Goal: Task Accomplishment & Management: Manage account settings

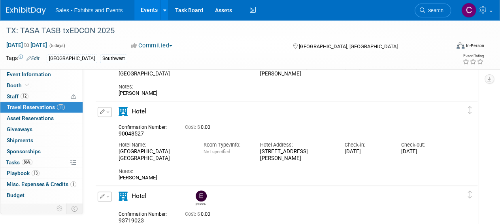
click at [149, 9] on link "Events" at bounding box center [148, 10] width 29 height 20
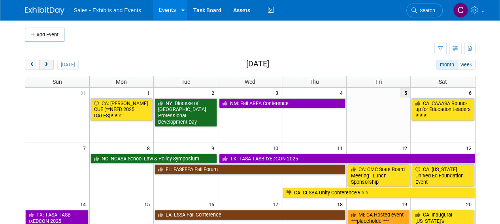
click at [49, 65] on button "next" at bounding box center [46, 65] width 15 height 10
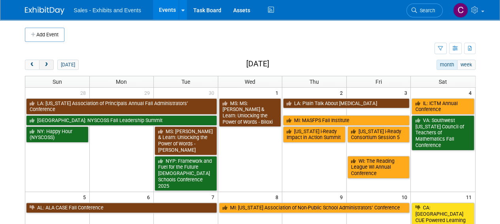
click at [49, 65] on button "next" at bounding box center [46, 65] width 15 height 10
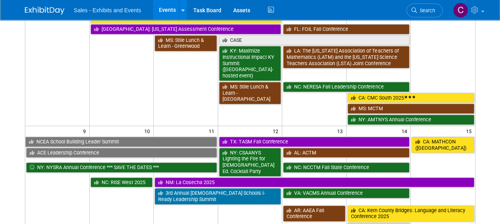
scroll to position [280, 0]
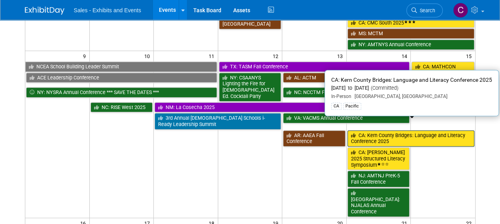
click at [383, 130] on link "CA: Kern County Bridges: Language and Literacy Conference 2025" at bounding box center [410, 138] width 127 height 16
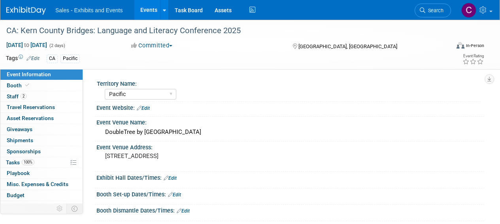
select select "Pacific"
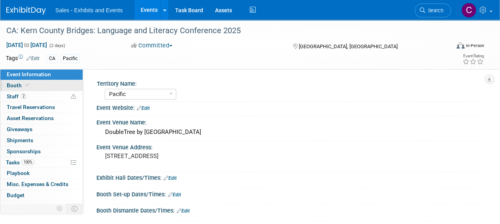
click at [9, 86] on span "Booth" at bounding box center [19, 85] width 24 height 6
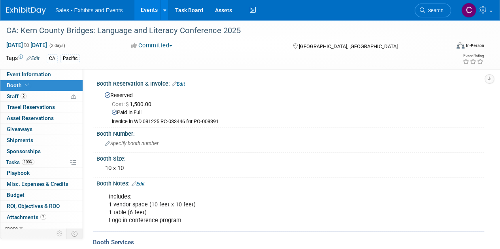
click at [150, 9] on link "Events" at bounding box center [148, 10] width 29 height 20
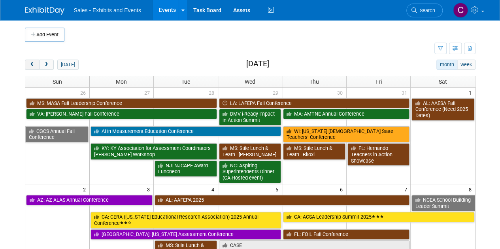
click at [32, 60] on button "prev" at bounding box center [32, 65] width 15 height 10
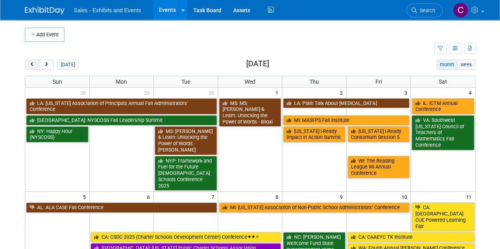
click at [32, 60] on button "prev" at bounding box center [32, 65] width 15 height 10
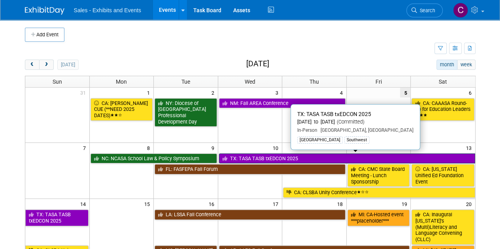
click at [306, 154] on link "TX: TASA TASB txEDCON 2025" at bounding box center [347, 159] width 256 height 10
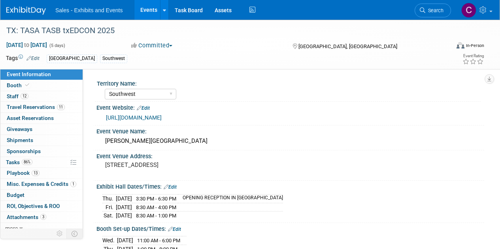
select select "Southwest"
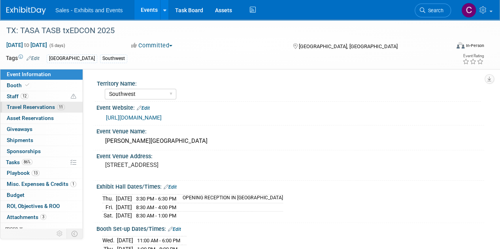
click at [20, 108] on span "Travel Reservations 11" at bounding box center [36, 107] width 58 height 6
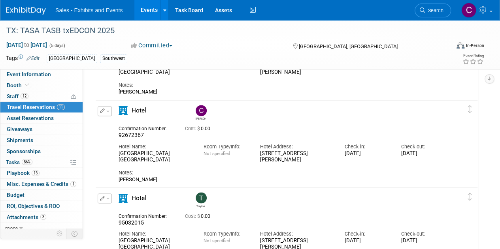
scroll to position [612, 0]
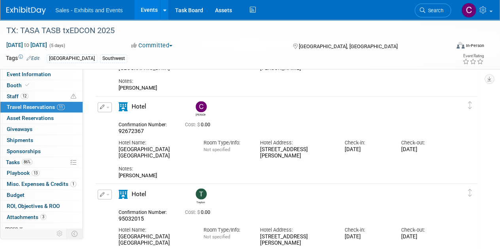
click at [137, 128] on span "92672367" at bounding box center [130, 131] width 25 height 6
click at [137, 130] on span "92672367" at bounding box center [130, 131] width 25 height 6
copy span "92672367"
click at [109, 108] on button "button" at bounding box center [105, 107] width 14 height 10
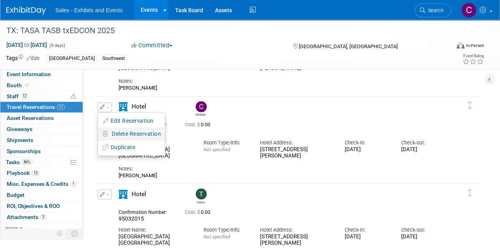
click at [119, 132] on span "Delete Reservation" at bounding box center [136, 134] width 49 height 6
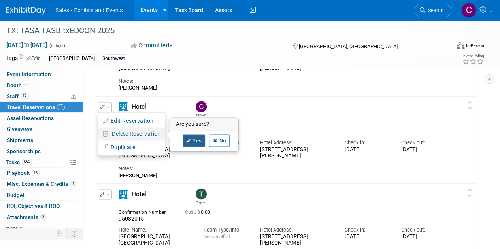
click at [192, 142] on link "Yes" at bounding box center [193, 140] width 23 height 13
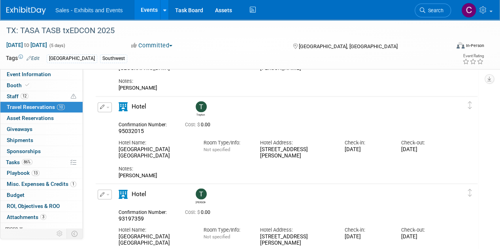
click at [155, 11] on link "Events" at bounding box center [148, 10] width 29 height 20
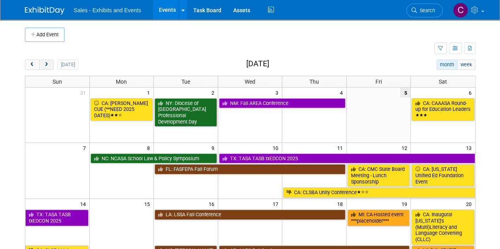
click at [48, 68] on button "next" at bounding box center [46, 65] width 15 height 10
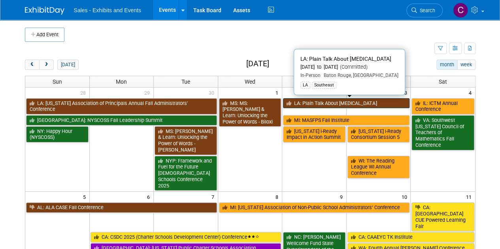
click at [296, 104] on link "LA: Plain Talk About [MEDICAL_DATA]" at bounding box center [346, 103] width 126 height 10
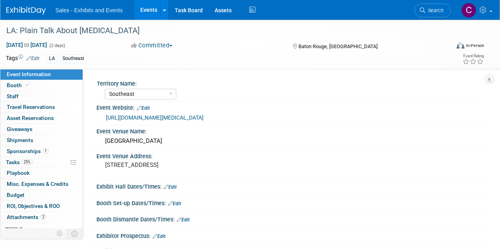
select select "Southeast"
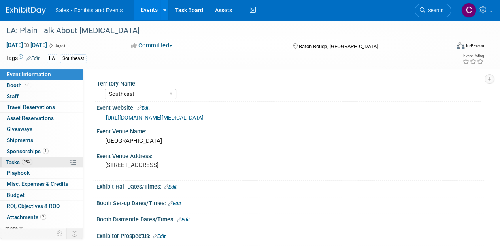
click at [14, 159] on span "Tasks 25%" at bounding box center [19, 162] width 26 height 6
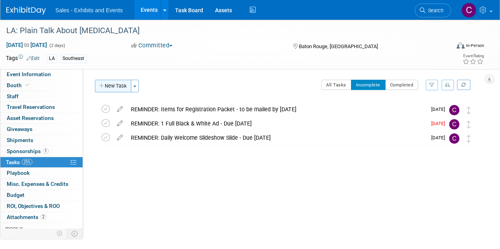
click at [122, 83] on button "New Task" at bounding box center [113, 86] width 36 height 13
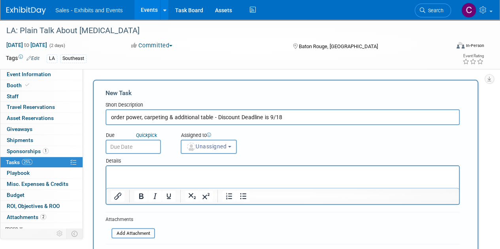
type input "order power, carpeting & additional table - Discount Deadline is 9/18"
drag, startPoint x: 121, startPoint y: 148, endPoint x: 120, endPoint y: 124, distance: 23.7
click at [121, 148] on input "text" at bounding box center [132, 147] width 55 height 14
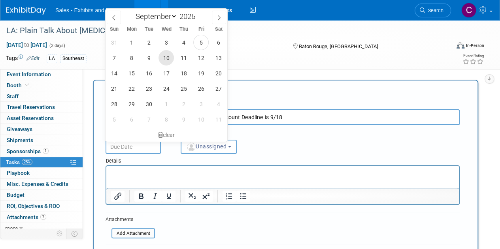
drag, startPoint x: 165, startPoint y: 59, endPoint x: 199, endPoint y: 92, distance: 47.5
click at [164, 59] on span "10" at bounding box center [165, 57] width 15 height 15
type input "Sep 10, 2025"
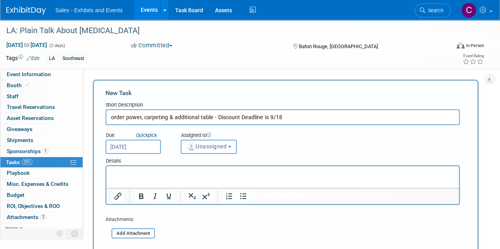
click at [212, 148] on span "Unassigned" at bounding box center [206, 146] width 40 height 6
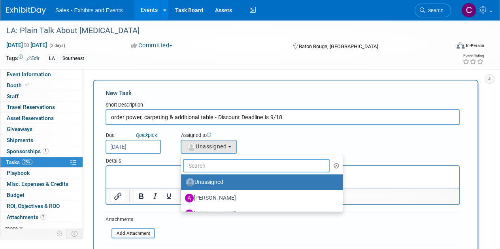
click at [224, 164] on input "text" at bounding box center [256, 165] width 147 height 13
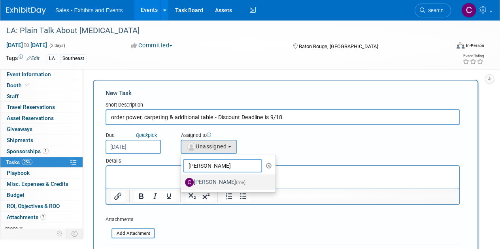
type input "christine"
drag, startPoint x: 215, startPoint y: 181, endPoint x: 112, endPoint y: 10, distance: 199.9
click at [215, 181] on label "Christine Lurz (me)" at bounding box center [226, 182] width 83 height 13
click at [182, 181] on input "Christine Lurz (me)" at bounding box center [179, 181] width 5 height 5
select select "a9e3834d-668b-4315-a5d4-069993be606a"
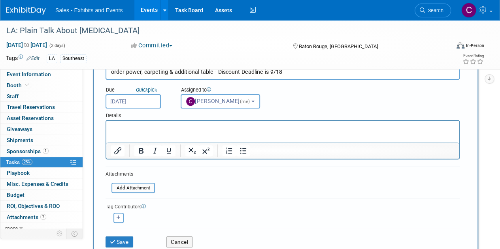
scroll to position [98, 0]
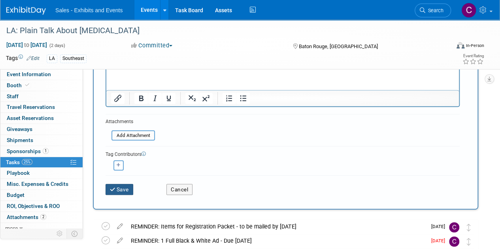
click at [122, 189] on button "Save" at bounding box center [119, 189] width 28 height 11
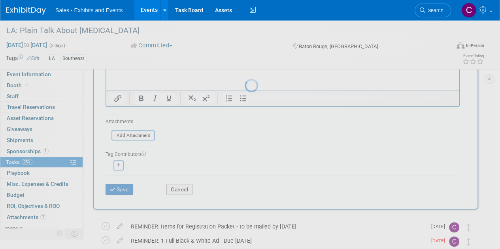
scroll to position [0, 0]
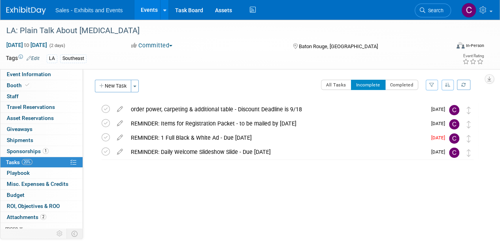
click at [142, 15] on link "Events" at bounding box center [148, 10] width 29 height 20
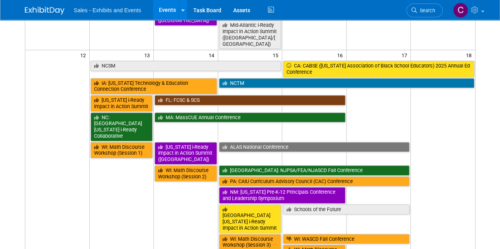
scroll to position [440, 0]
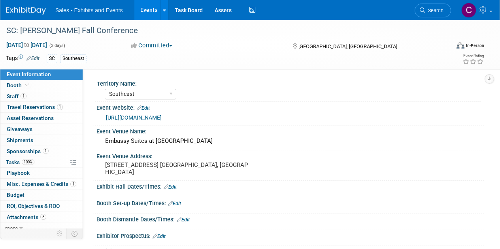
select select "Southeast"
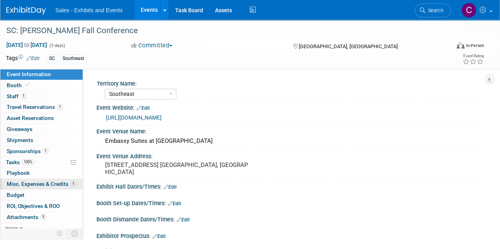
click at [35, 184] on span "Misc. Expenses & Credits 1" at bounding box center [42, 184] width 70 height 6
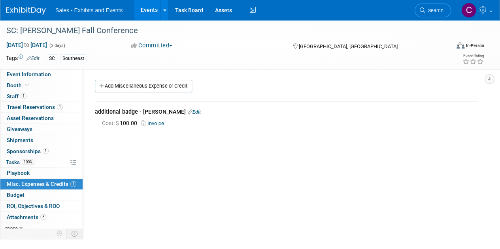
click at [190, 112] on link "Edit" at bounding box center [194, 112] width 13 height 6
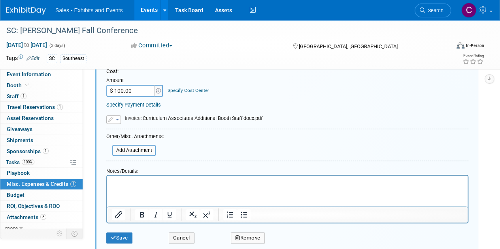
scroll to position [102, 0]
click at [150, 186] on html at bounding box center [287, 180] width 360 height 11
click at [127, 233] on button "Save" at bounding box center [119, 237] width 26 height 11
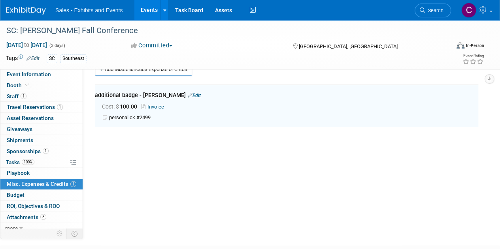
scroll to position [11, 0]
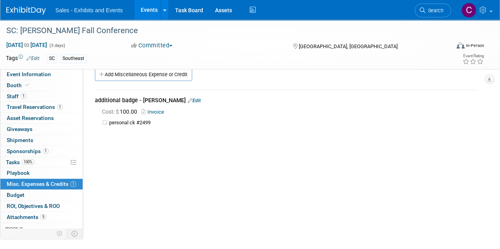
click at [143, 6] on link "Events" at bounding box center [148, 10] width 29 height 20
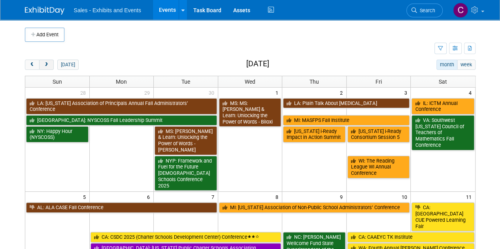
click at [51, 68] on button "next" at bounding box center [46, 65] width 15 height 10
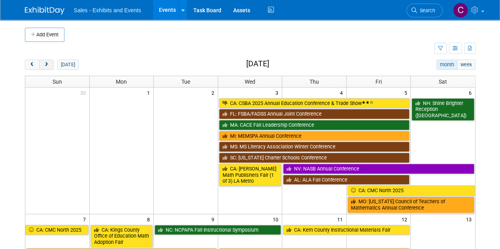
click at [51, 68] on button "next" at bounding box center [46, 65] width 15 height 10
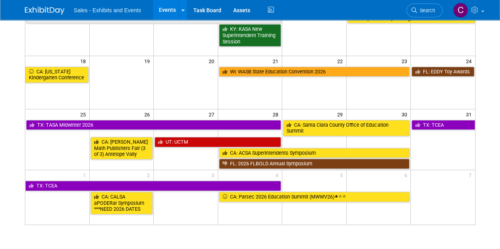
scroll to position [251, 0]
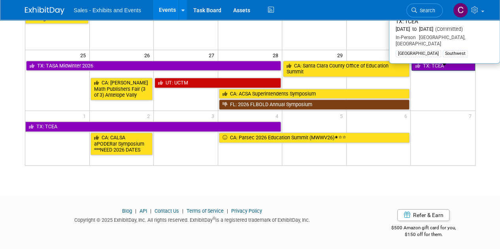
click at [433, 63] on link "TX: TCEA" at bounding box center [442, 66] width 63 height 10
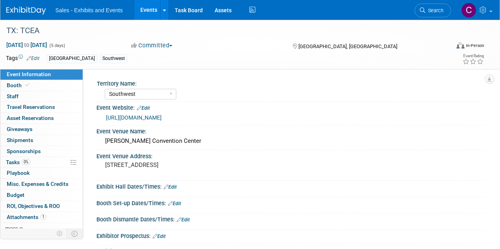
select select "Southwest"
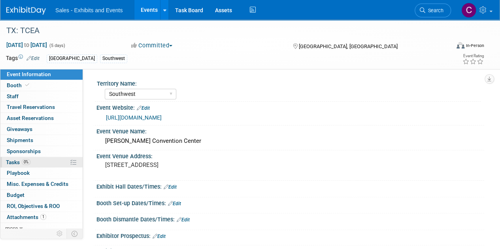
click at [13, 162] on span "Tasks 0%" at bounding box center [18, 162] width 24 height 6
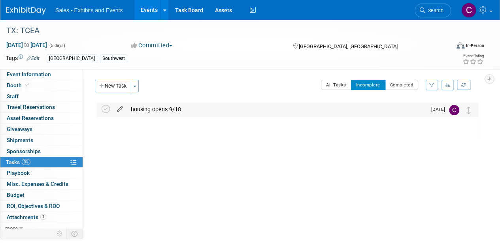
click at [121, 109] on icon at bounding box center [120, 108] width 14 height 10
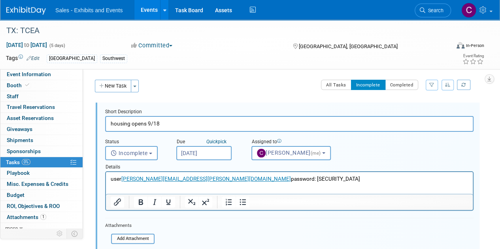
click at [291, 179] on p "user alexandra.horne@ellevationeducation.com password: Achilles5" at bounding box center [289, 179] width 357 height 8
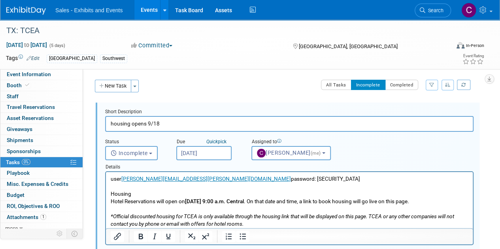
click at [111, 185] on p "Rich Text Area. Press ALT-0 for help." at bounding box center [289, 187] width 357 height 8
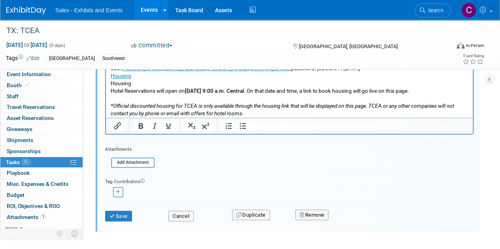
scroll to position [124, 0]
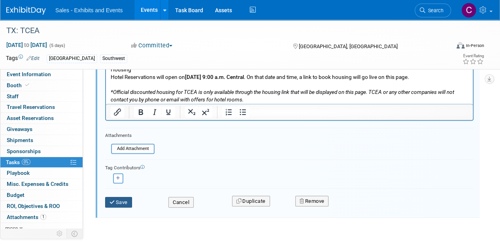
click at [125, 199] on button "Save" at bounding box center [118, 202] width 27 height 11
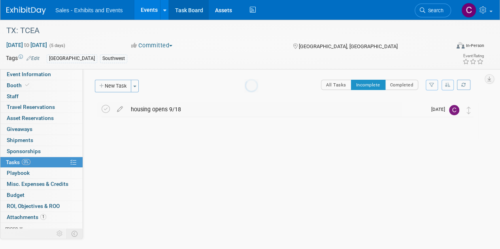
scroll to position [0, 0]
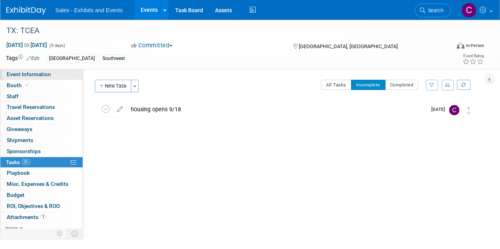
click at [25, 76] on span "Event Information" at bounding box center [29, 74] width 44 height 6
select select "Southwest"
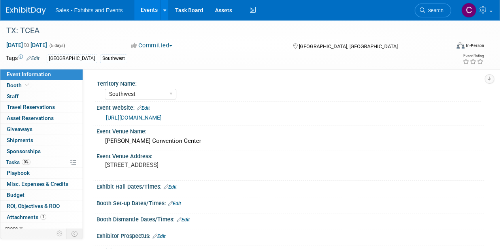
click at [177, 203] on link "Edit" at bounding box center [174, 204] width 13 height 6
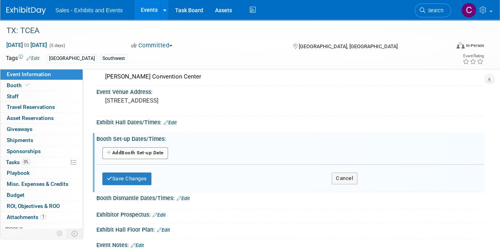
scroll to position [66, 0]
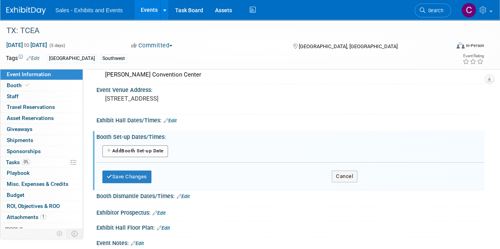
click at [135, 152] on button "Add Another Booth Set-up Date" at bounding box center [135, 151] width 66 height 12
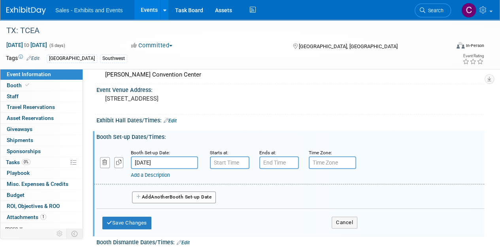
click at [155, 164] on input "Jan 31, 2026" at bounding box center [164, 162] width 67 height 13
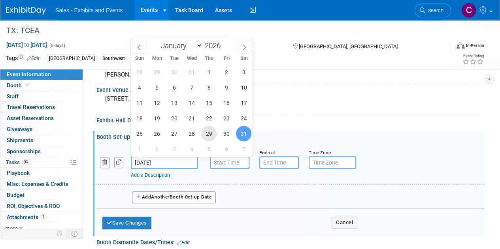
click at [205, 135] on span "29" at bounding box center [208, 133] width 15 height 15
click at [228, 135] on span "30" at bounding box center [225, 133] width 15 height 15
type input "Jan 30, 2026"
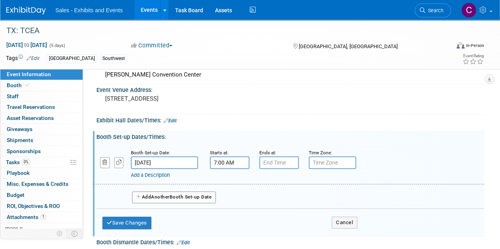
click at [224, 167] on input "7:00 AM" at bounding box center [229, 162] width 39 height 13
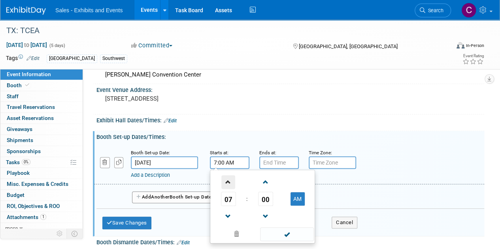
click at [227, 185] on span at bounding box center [228, 182] width 14 height 14
type input "8:00 AM"
click at [290, 237] on span at bounding box center [286, 234] width 53 height 14
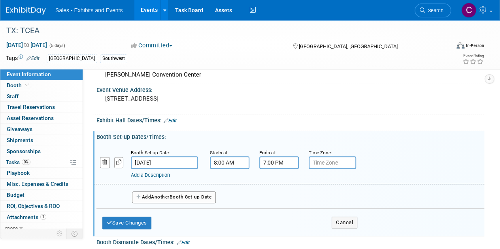
click at [272, 160] on input "7:00 PM" at bounding box center [278, 162] width 39 height 13
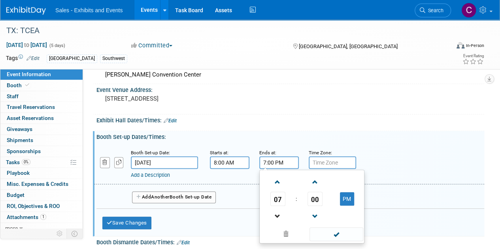
click at [279, 208] on link at bounding box center [277, 216] width 15 height 20
type input "6:00 PM"
click at [326, 231] on span at bounding box center [335, 234] width 53 height 14
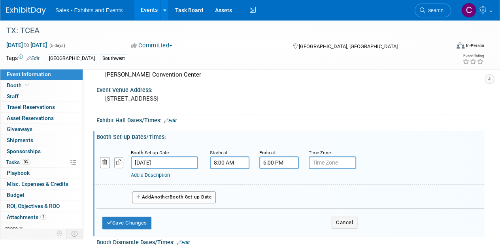
click at [164, 195] on span "Another" at bounding box center [160, 197] width 19 height 6
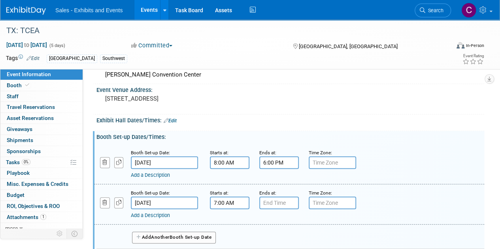
click at [229, 199] on input "7:00 AM" at bounding box center [229, 203] width 39 height 13
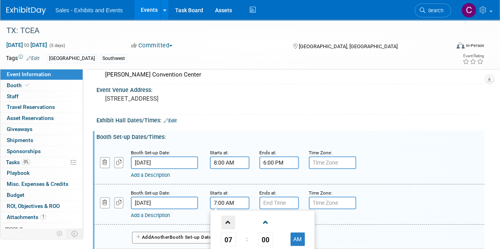
click at [228, 216] on span at bounding box center [228, 223] width 14 height 14
type input "8:00 AM"
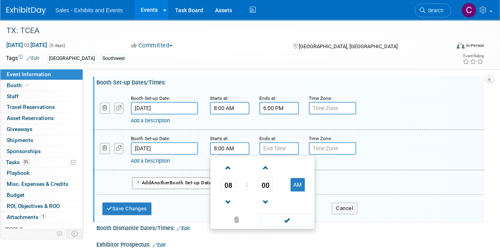
scroll to position [125, 0]
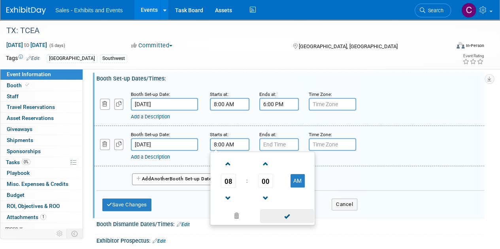
click at [292, 218] on span at bounding box center [286, 216] width 53 height 14
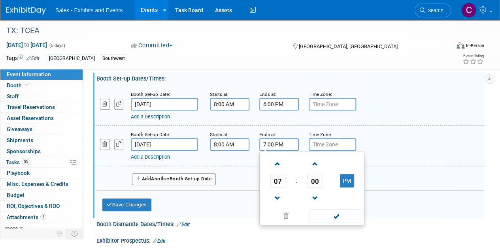
click at [279, 143] on input "7:00 PM" at bounding box center [278, 144] width 39 height 13
click at [278, 198] on span at bounding box center [278, 199] width 14 height 14
type input "5:00 PM"
click at [329, 213] on span at bounding box center [335, 216] width 53 height 14
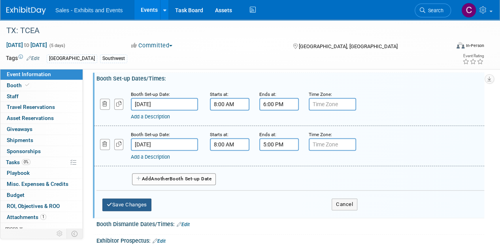
click at [136, 202] on button "Save Changes" at bounding box center [126, 205] width 49 height 13
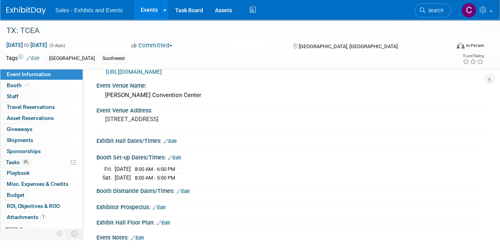
click at [177, 157] on link "Edit" at bounding box center [174, 158] width 13 height 6
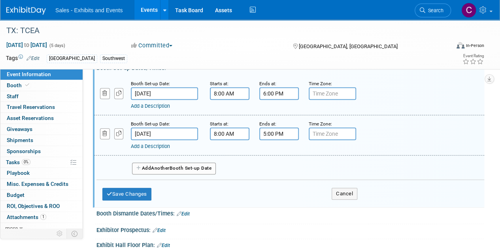
scroll to position [176, 0]
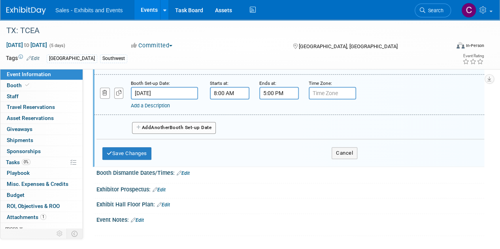
click at [169, 128] on span "Another" at bounding box center [160, 128] width 19 height 6
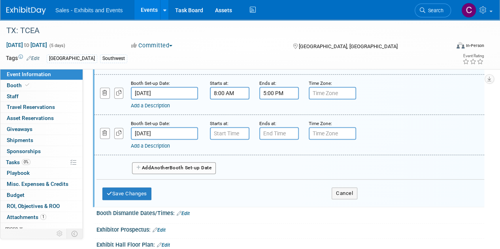
type input "7:00 AM"
click at [234, 134] on input "7:00 AM" at bounding box center [229, 133] width 39 height 13
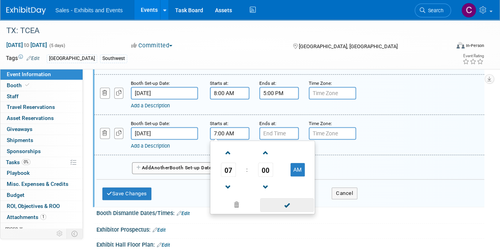
click at [277, 203] on span at bounding box center [286, 205] width 53 height 14
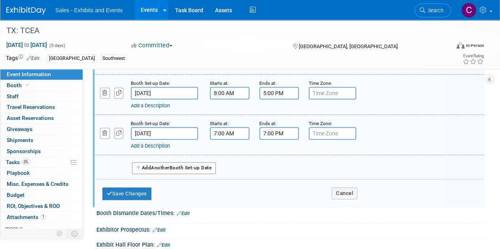
click at [290, 132] on input "7:00 PM" at bounding box center [278, 133] width 39 height 13
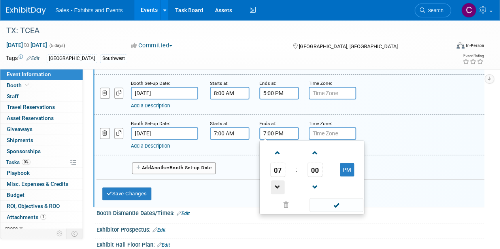
click at [283, 185] on span at bounding box center [278, 187] width 14 height 14
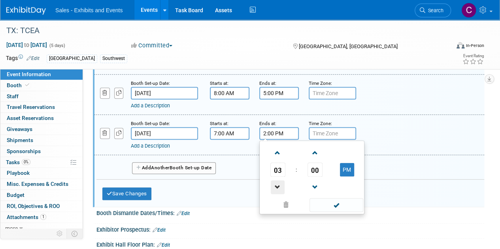
click at [283, 185] on span at bounding box center [278, 187] width 14 height 14
type input "11:00 AM"
click at [339, 206] on span at bounding box center [335, 205] width 53 height 14
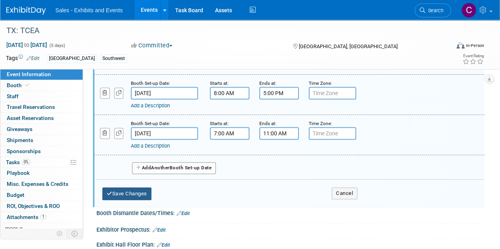
click at [141, 188] on button "Save Changes" at bounding box center [126, 194] width 49 height 13
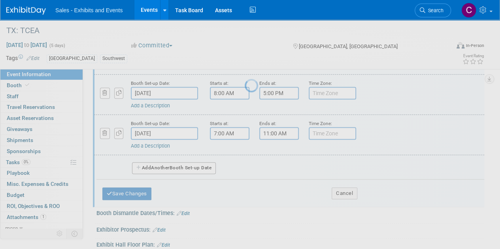
scroll to position [46, 0]
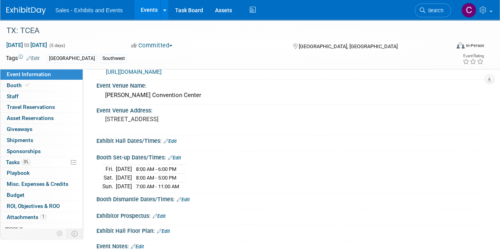
click at [175, 141] on link "Edit" at bounding box center [169, 142] width 13 height 6
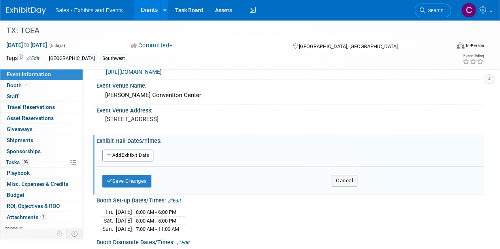
click at [132, 151] on button "Add Another Exhibit Date" at bounding box center [127, 156] width 51 height 12
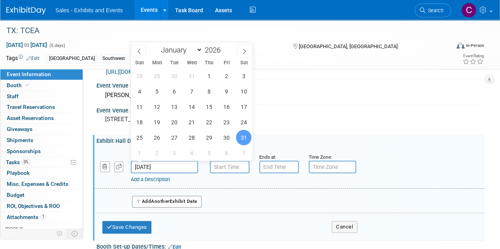
click at [157, 165] on input "Jan 31, 2026" at bounding box center [164, 167] width 67 height 13
click at [136, 151] on span "1" at bounding box center [139, 152] width 15 height 15
type input "Feb 1, 2026"
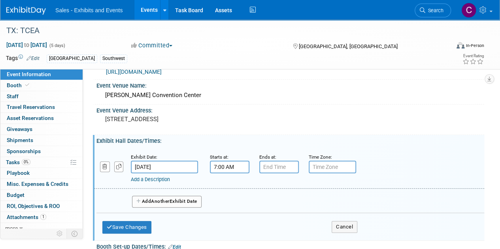
click at [237, 169] on input "7:00 AM" at bounding box center [229, 167] width 39 height 13
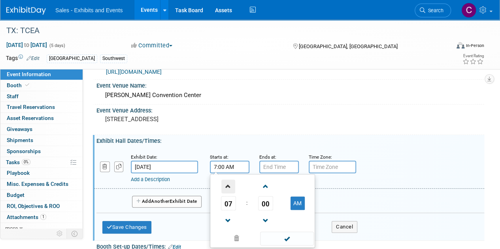
click at [231, 184] on span at bounding box center [228, 187] width 14 height 14
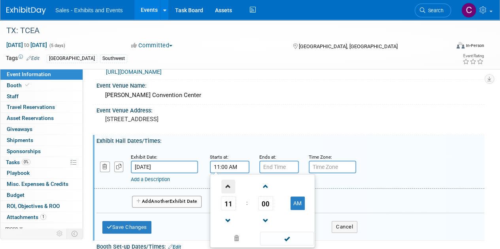
type input "12:00 PM"
click at [270, 238] on span at bounding box center [286, 239] width 53 height 14
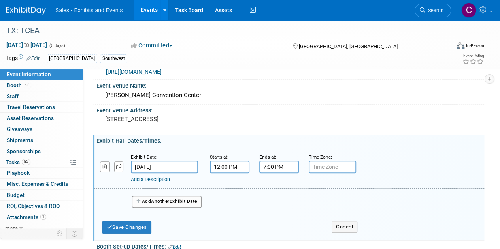
click at [281, 169] on input "7:00 PM" at bounding box center [278, 167] width 39 height 13
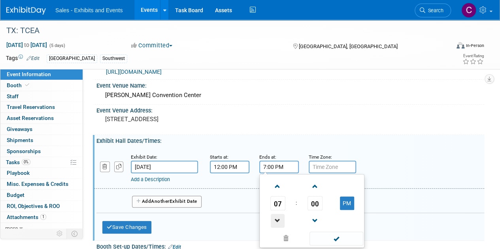
click at [282, 214] on span at bounding box center [278, 221] width 14 height 14
type input "5:00 PM"
drag, startPoint x: 316, startPoint y: 237, endPoint x: 239, endPoint y: 241, distance: 76.7
click at [316, 237] on span at bounding box center [335, 239] width 53 height 14
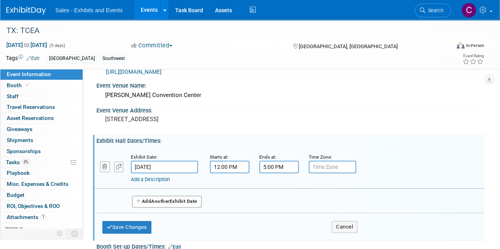
click at [161, 204] on button "Add Another Exhibit Date" at bounding box center [167, 202] width 70 height 12
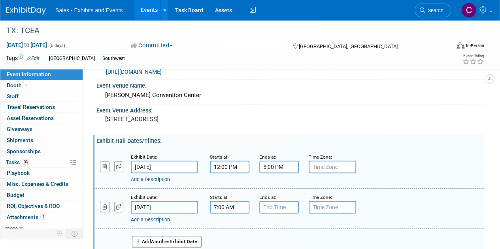
click at [216, 207] on input "7:00 AM" at bounding box center [229, 207] width 39 height 13
click at [229, 220] on span at bounding box center [228, 227] width 14 height 14
type input "9:00 AM"
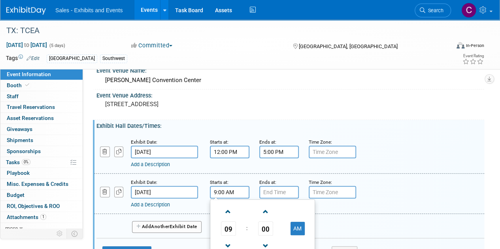
scroll to position [144, 0]
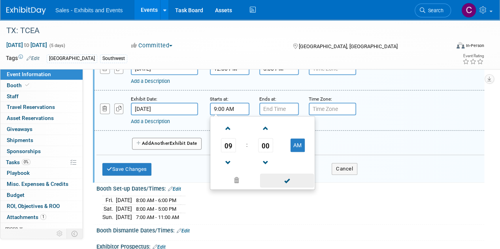
click at [291, 181] on span at bounding box center [286, 181] width 53 height 14
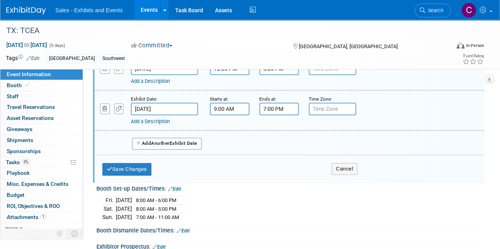
click at [263, 112] on input "7:00 PM" at bounding box center [278, 109] width 39 height 13
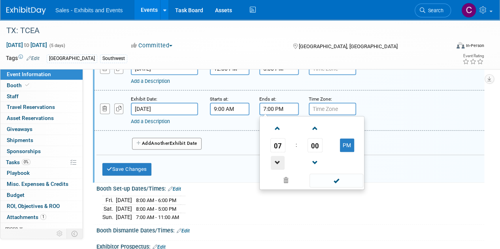
click at [276, 163] on span at bounding box center [278, 163] width 14 height 14
click at [311, 146] on span "00" at bounding box center [314, 145] width 15 height 14
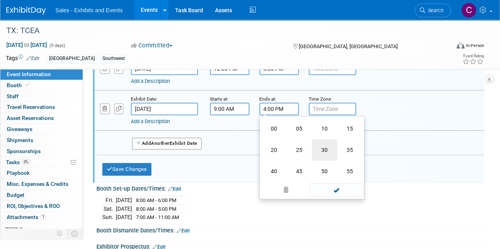
click at [332, 148] on td "30" at bounding box center [324, 149] width 25 height 21
type input "4:30 PM"
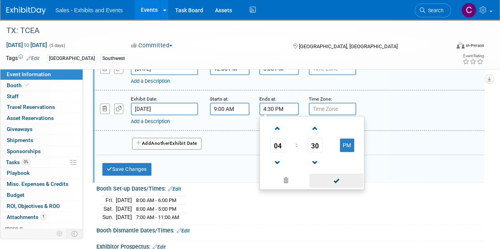
click at [328, 184] on span at bounding box center [335, 181] width 53 height 14
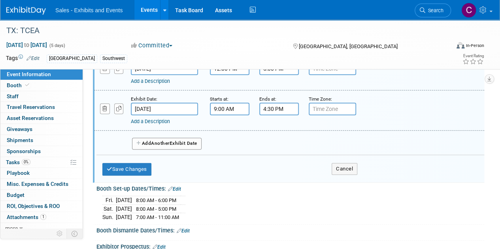
click at [154, 145] on button "Add Another Exhibit Date" at bounding box center [167, 144] width 70 height 12
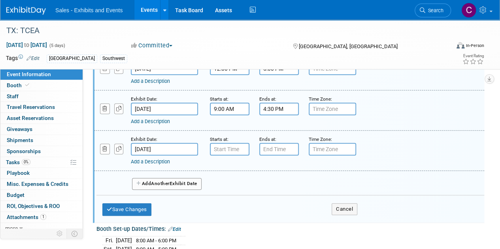
click at [148, 122] on link "Add a Description" at bounding box center [150, 121] width 39 height 6
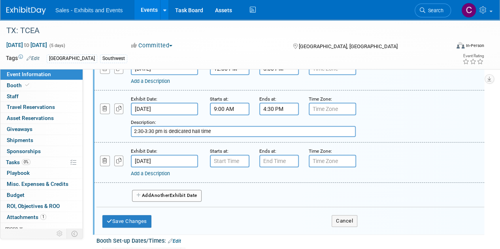
type input "2:30-3:30 pm is dedicated hall time"
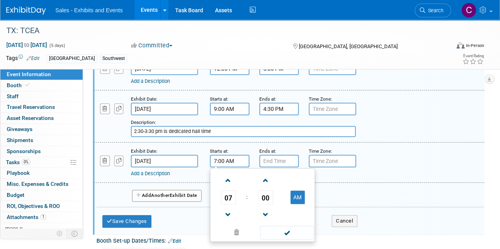
click at [233, 162] on input "7:00 AM" at bounding box center [229, 161] width 39 height 13
click at [227, 182] on span at bounding box center [228, 181] width 14 height 14
type input "9:00 AM"
click at [264, 232] on span at bounding box center [286, 233] width 53 height 14
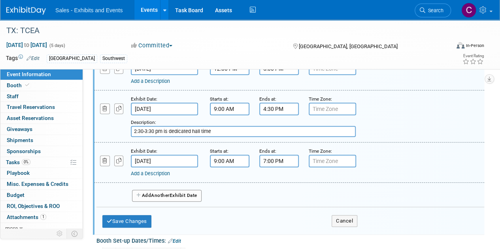
click at [273, 161] on input "7:00 PM" at bounding box center [278, 161] width 39 height 13
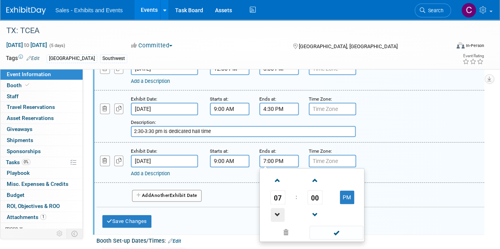
click at [278, 216] on span at bounding box center [278, 215] width 14 height 14
click at [313, 198] on span "00" at bounding box center [314, 197] width 15 height 14
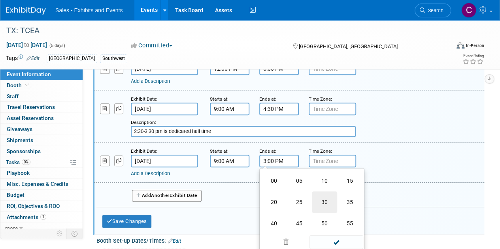
click at [318, 201] on td "30" at bounding box center [324, 202] width 25 height 21
type input "3:30 PM"
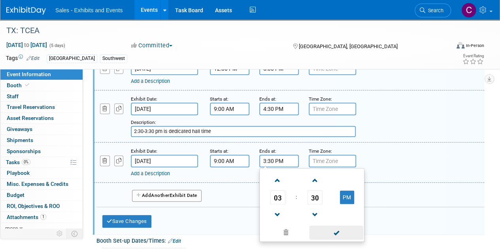
click at [341, 232] on span at bounding box center [335, 233] width 53 height 14
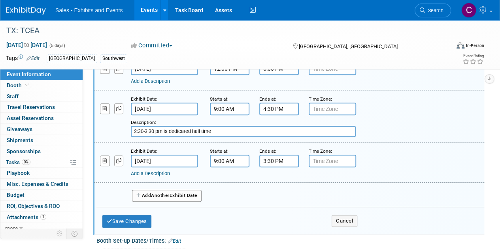
drag, startPoint x: 214, startPoint y: 132, endPoint x: 123, endPoint y: 132, distance: 90.4
click at [123, 132] on div "Add a Description Description: 2:30-3:30 pm is dedicated hall time" at bounding box center [255, 126] width 335 height 22
click at [158, 172] on link "Add a Description" at bounding box center [150, 174] width 39 height 6
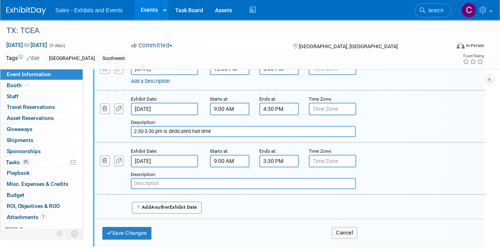
paste input "2:30-3:30 pm is dedicated hall time"
type input "2:30-3:30 pm is dedicated hall time"
click at [128, 232] on button "Save Changes" at bounding box center [126, 233] width 49 height 13
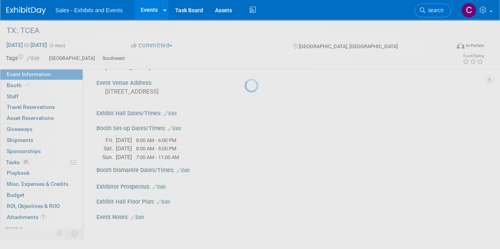
scroll to position [70, 0]
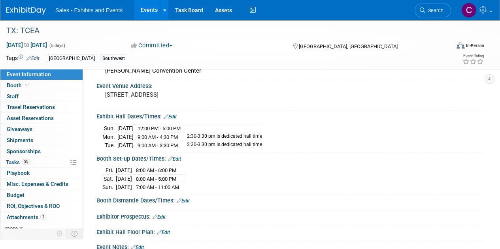
click at [186, 199] on link "Edit" at bounding box center [183, 201] width 13 height 6
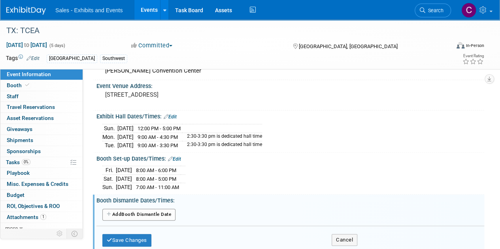
click at [156, 211] on button "Add Another Booth Dismantle Date" at bounding box center [138, 215] width 73 height 12
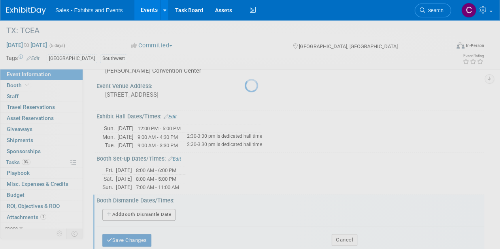
select select "1"
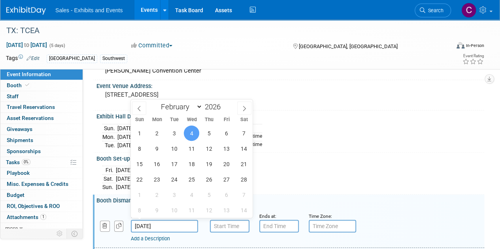
click at [160, 227] on input "Feb 4, 2026" at bounding box center [164, 226] width 67 height 13
click at [169, 133] on span "3" at bounding box center [173, 133] width 15 height 15
type input "Feb 3, 2026"
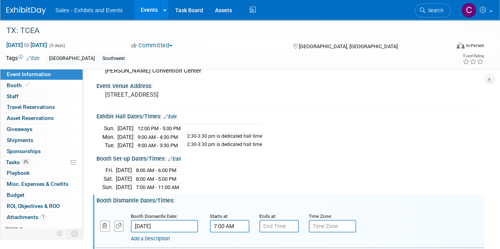
click at [229, 222] on input "7:00 AM" at bounding box center [229, 226] width 39 height 13
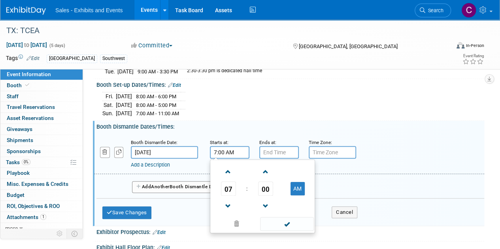
scroll to position [148, 0]
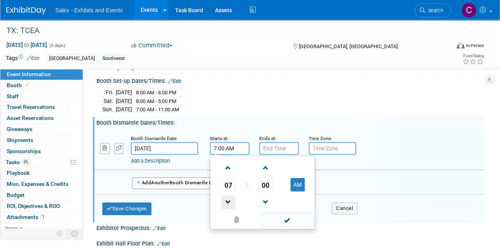
click at [224, 197] on span at bounding box center [228, 202] width 14 height 14
click at [262, 185] on span "00" at bounding box center [265, 185] width 15 height 14
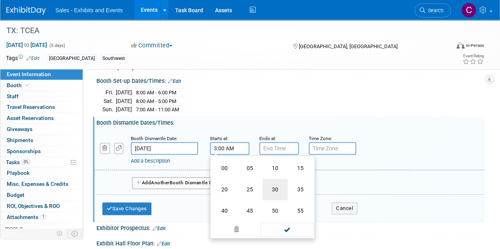
click at [275, 185] on td "30" at bounding box center [274, 189] width 25 height 21
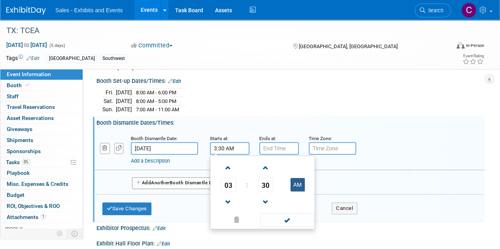
click at [298, 185] on button "AM" at bounding box center [297, 184] width 14 height 13
type input "3:30 PM"
click at [288, 216] on span at bounding box center [286, 220] width 53 height 14
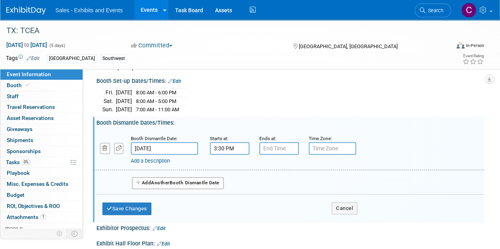
click at [273, 139] on div "Ends at:" at bounding box center [278, 138] width 38 height 8
click at [273, 145] on input "7:00 PM" at bounding box center [278, 148] width 39 height 13
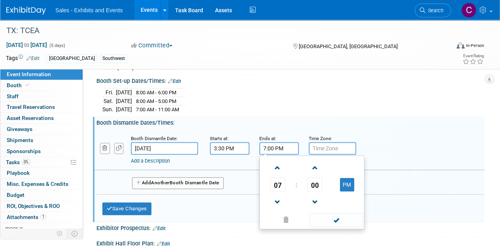
click at [276, 156] on div "07 : 00 PM 12 01 02 03 04 05 06 07 08 09 10 11 00 05 10 15 20 25 30 35 40 45 50…" at bounding box center [311, 193] width 105 height 74
click at [276, 161] on span at bounding box center [278, 168] width 14 height 14
type input "8:00 PM"
click at [321, 219] on span at bounding box center [335, 220] width 53 height 14
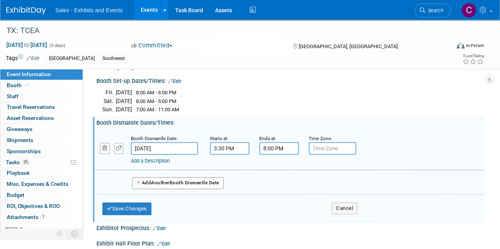
click at [151, 159] on link "Add a Description" at bounding box center [150, 161] width 39 height 6
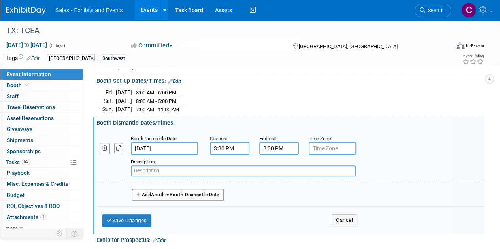
paste input "No exhibits may be dismantled prior to closing at 3:30 p.m. on Tuesday, Feb"
drag, startPoint x: 289, startPoint y: 170, endPoint x: 305, endPoint y: 169, distance: 15.8
click at [305, 169] on input "No exhibits may be dismantled prior to closing at 3:30 p.m. on Tuesday, Feb" at bounding box center [243, 170] width 225 height 11
type input "No exhibits may be dismantled prior to closing at 3:30 p.m. on Tuesday 2/3"
click at [152, 197] on button "Add Another Booth Dismantle Date" at bounding box center [178, 195] width 92 height 12
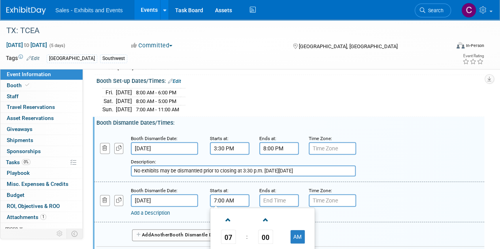
click at [222, 199] on input "7:00 AM" at bounding box center [229, 200] width 39 height 13
click at [226, 215] on span at bounding box center [228, 220] width 14 height 14
type input "8:00 AM"
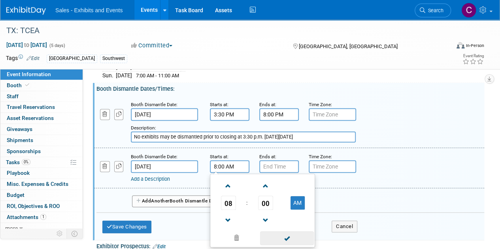
click at [289, 236] on span at bounding box center [286, 238] width 53 height 14
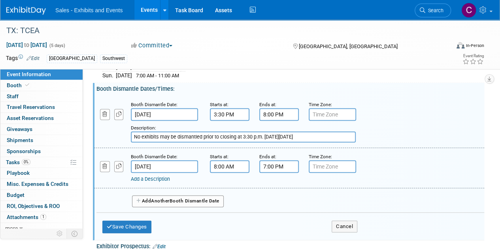
click at [273, 163] on input "7:00 PM" at bounding box center [278, 166] width 39 height 13
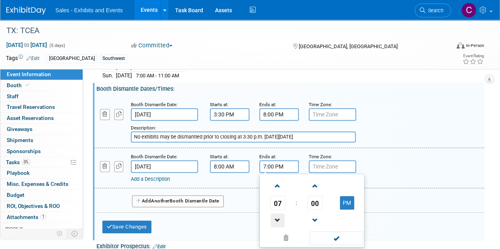
click at [279, 217] on span at bounding box center [278, 221] width 14 height 14
type input "3:00 PM"
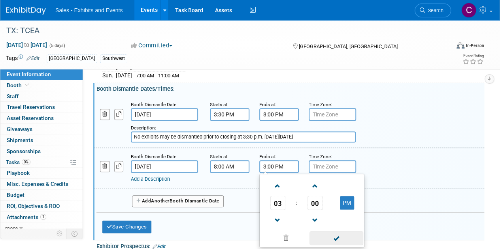
click at [335, 234] on span at bounding box center [335, 238] width 53 height 14
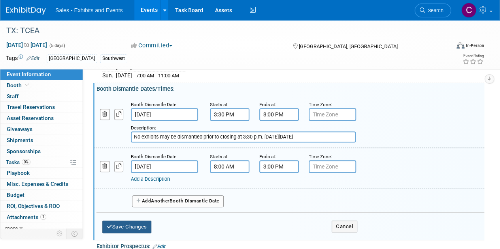
click at [129, 224] on button "Save Changes" at bounding box center [126, 227] width 49 height 13
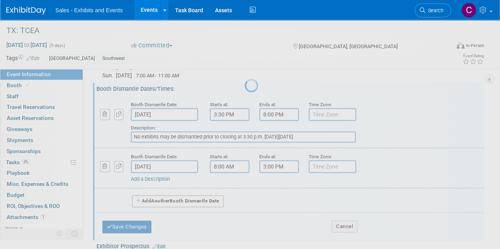
scroll to position [95, 0]
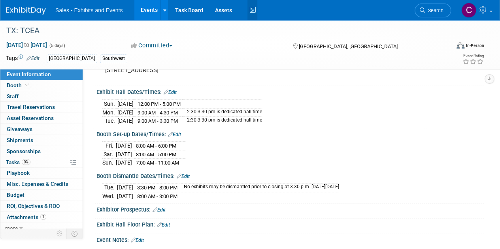
click at [250, 8] on icon at bounding box center [252, 10] width 10 height 12
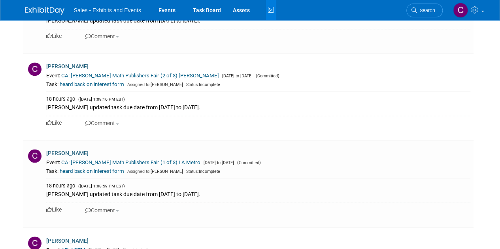
scroll to position [2080, 0]
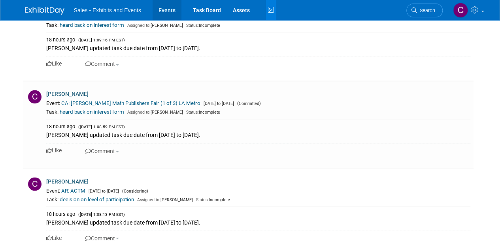
click at [165, 5] on link "Events" at bounding box center [166, 10] width 29 height 20
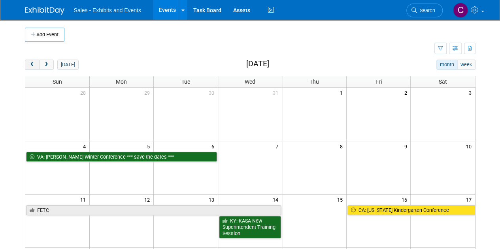
click at [33, 63] on span "prev" at bounding box center [32, 64] width 6 height 5
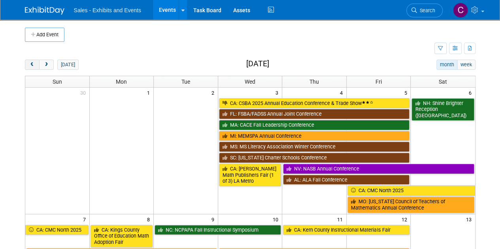
click at [33, 63] on span "prev" at bounding box center [32, 64] width 6 height 5
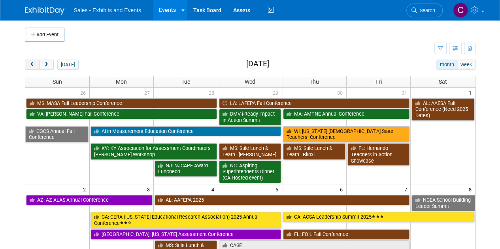
click at [33, 63] on span "prev" at bounding box center [32, 64] width 6 height 5
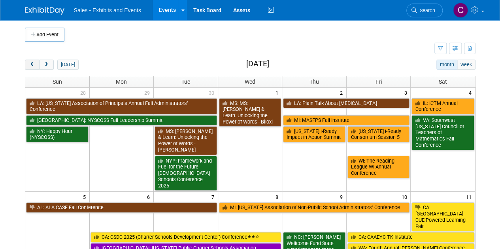
click at [33, 63] on span "prev" at bounding box center [32, 64] width 6 height 5
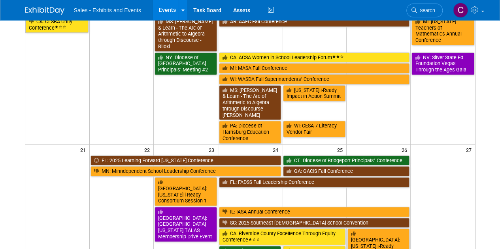
scroll to position [247, 0]
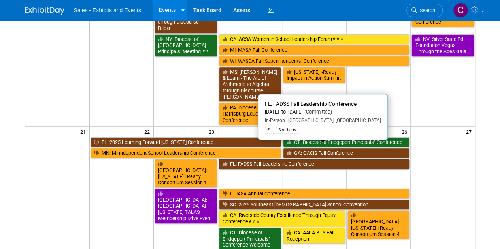
click at [230, 159] on link "FL: FADSS Fall Leadership Conference" at bounding box center [314, 164] width 191 height 10
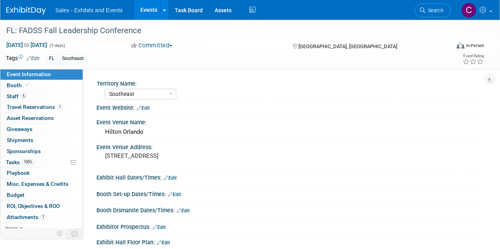
select select "Southeast"
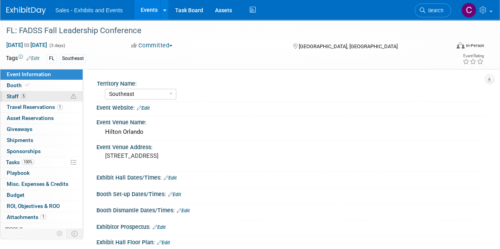
click at [18, 94] on span "Staff 5" at bounding box center [17, 96] width 20 height 6
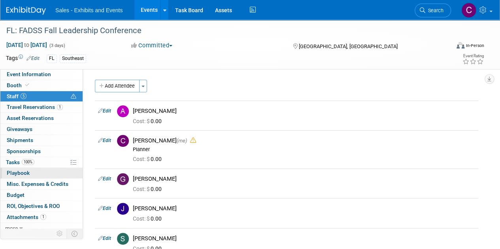
click at [26, 172] on span "Playbook 0" at bounding box center [18, 173] width 23 height 6
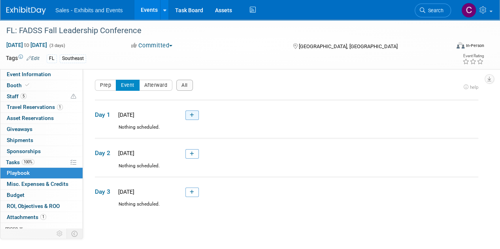
click at [196, 112] on link at bounding box center [191, 115] width 13 height 9
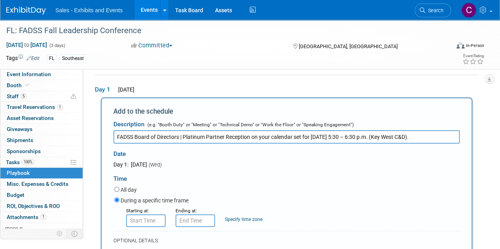
scroll to position [0, 2]
drag, startPoint x: 415, startPoint y: 136, endPoint x: 477, endPoint y: 132, distance: 62.5
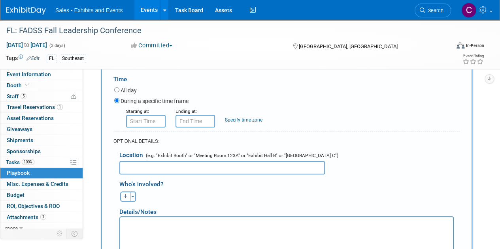
scroll to position [138, 0]
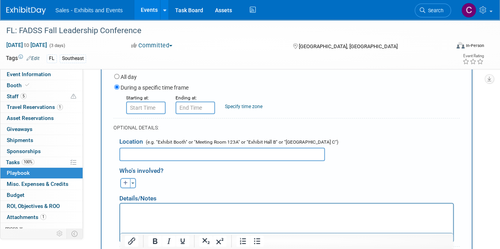
type input "FADSS Board of Directors | Platinum Partner Reception on your calendar set for …"
paste input "(Key West C&D)."
click at [126, 153] on input "(Key West C&D" at bounding box center [221, 154] width 205 height 13
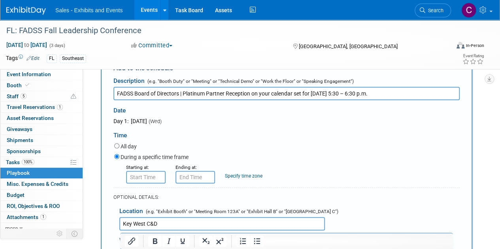
scroll to position [37, 0]
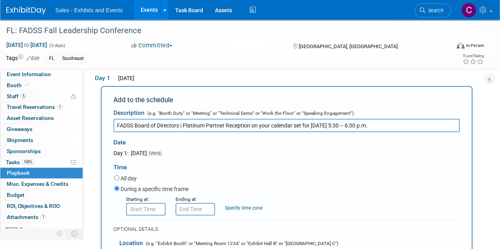
type input "Key West C&D"
click at [150, 211] on input "8:00 AM" at bounding box center [145, 209] width 39 height 13
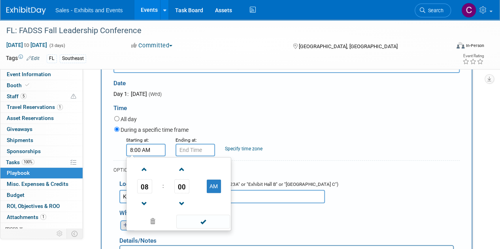
scroll to position [100, 0]
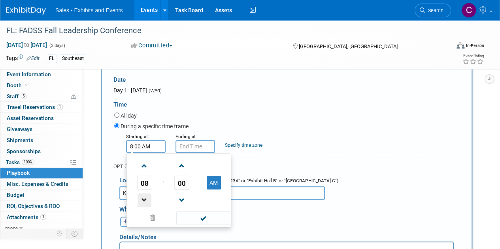
click at [148, 198] on span at bounding box center [144, 201] width 14 height 14
click at [182, 186] on span "00" at bounding box center [181, 183] width 15 height 14
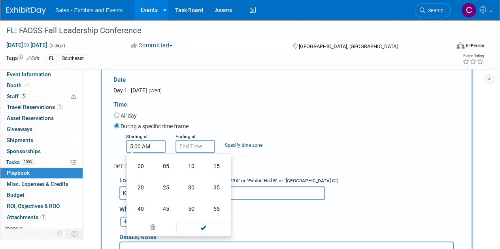
click at [183, 186] on td "30" at bounding box center [191, 187] width 25 height 21
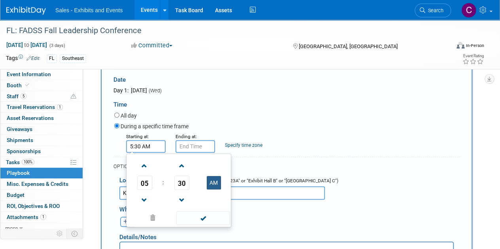
click at [212, 178] on button "AM" at bounding box center [214, 182] width 14 height 13
type input "5:30 PM"
click at [195, 151] on input "5:30 PM" at bounding box center [194, 146] width 39 height 13
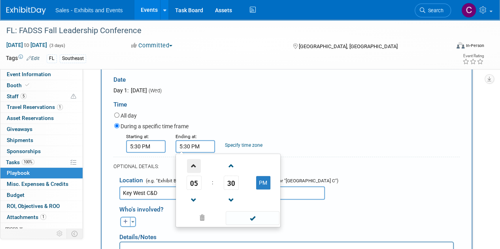
click at [194, 162] on span at bounding box center [194, 166] width 14 height 14
type input "6:30 PM"
click at [256, 220] on span at bounding box center [252, 218] width 53 height 14
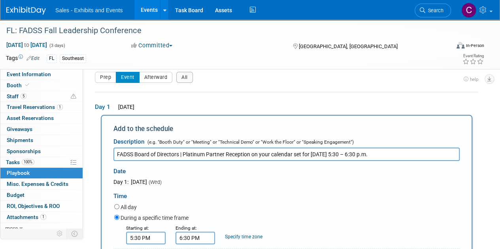
scroll to position [0, 0]
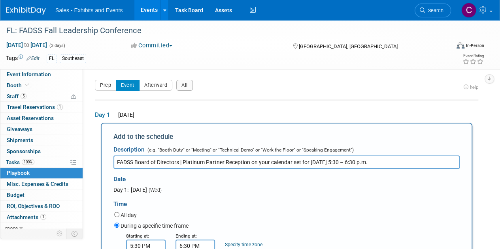
drag, startPoint x: 254, startPoint y: 162, endPoint x: 464, endPoint y: 152, distance: 210.7
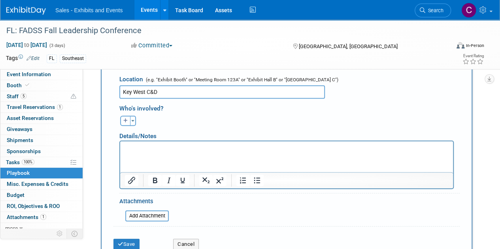
scroll to position [197, 0]
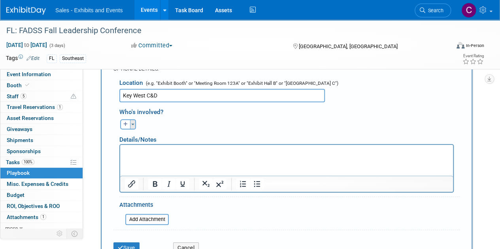
type input "FADSS Board of Directors | Platinum Partner Reception"
click at [130, 124] on button "Toggle Dropdown" at bounding box center [133, 124] width 6 height 10
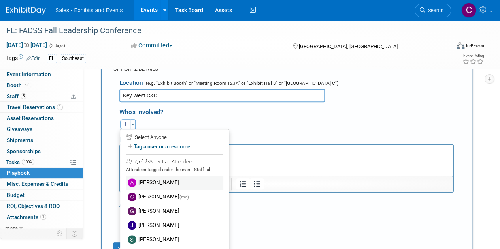
click at [133, 182] on img at bounding box center [132, 183] width 9 height 9
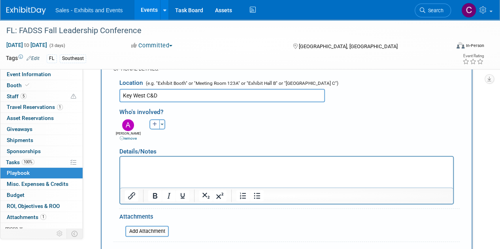
click at [156, 120] on button "button" at bounding box center [154, 124] width 10 height 10
select select
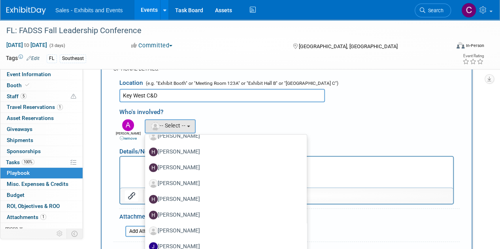
scroll to position [1354, 0]
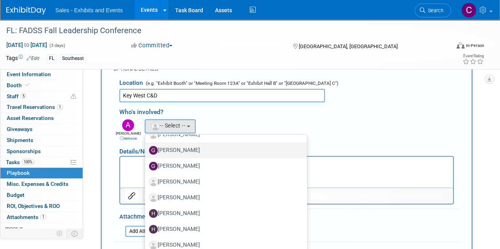
click at [203, 150] on label "Gigi Goodall" at bounding box center [224, 150] width 150 height 13
click at [146, 150] on input "Gigi Goodall" at bounding box center [143, 149] width 5 height 5
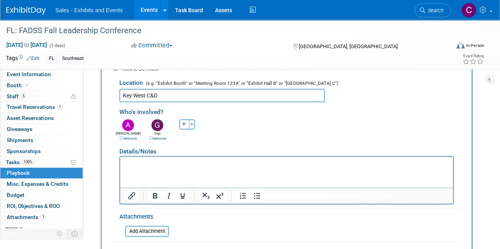
click at [187, 128] on button "button" at bounding box center [184, 124] width 10 height 10
select select
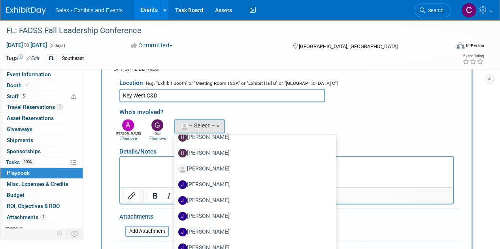
scroll to position [1527, 0]
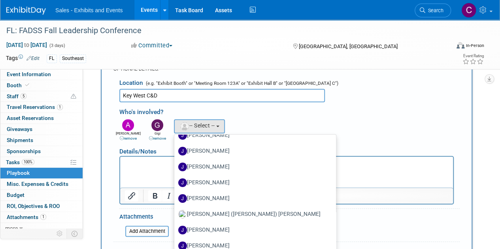
drag, startPoint x: 279, startPoint y: 145, endPoint x: 162, endPoint y: 21, distance: 170.1
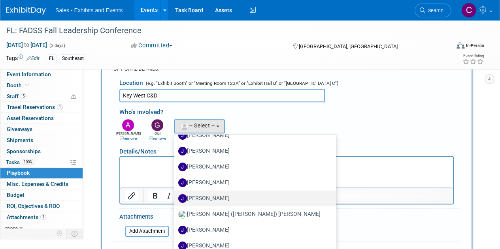
click at [233, 197] on label "Jaime Handlin" at bounding box center [253, 198] width 150 height 13
click at [175, 197] on input "Jaime Handlin" at bounding box center [172, 197] width 5 height 5
select select "d3299a7e-2e09-4d97-bc23-43879adbc4ee"
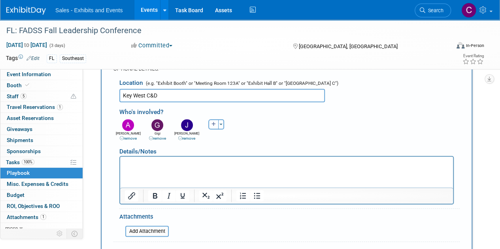
click at [211, 120] on button "button" at bounding box center [213, 124] width 10 height 10
select select
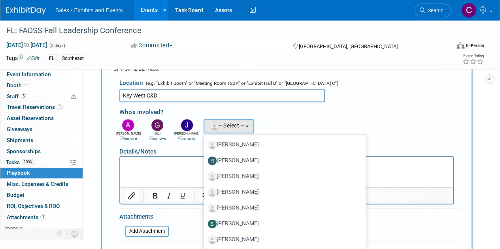
scroll to position [3951, 0]
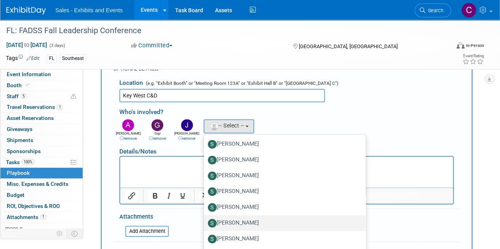
click at [225, 217] on label "Shari Tomlinson" at bounding box center [283, 223] width 150 height 13
click at [205, 220] on input "Shari Tomlinson" at bounding box center [202, 222] width 5 height 5
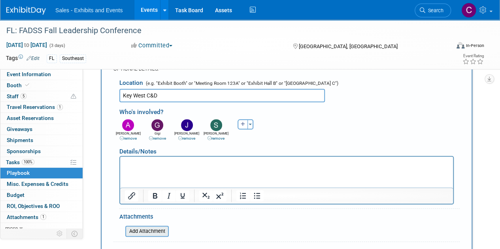
click at [148, 227] on input "file" at bounding box center [121, 231] width 94 height 9
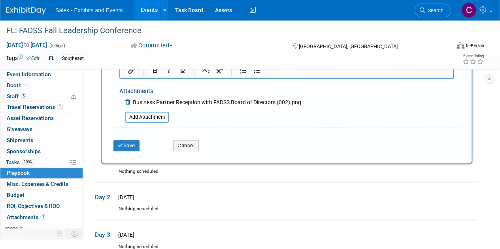
scroll to position [347, 0]
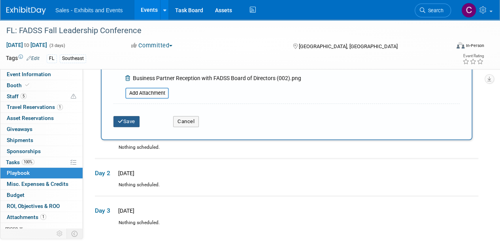
click at [128, 124] on button "Save" at bounding box center [126, 121] width 26 height 11
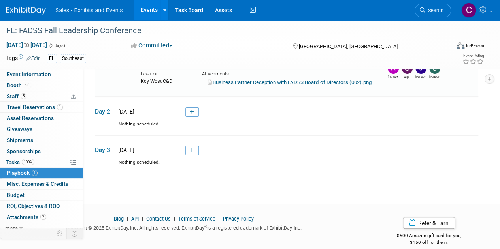
scroll to position [24, 0]
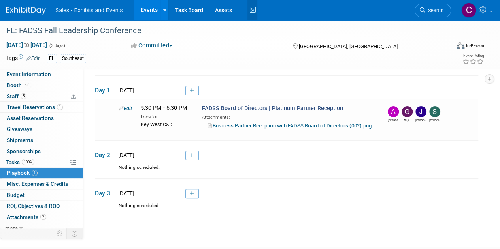
click at [248, 11] on icon at bounding box center [252, 10] width 10 height 12
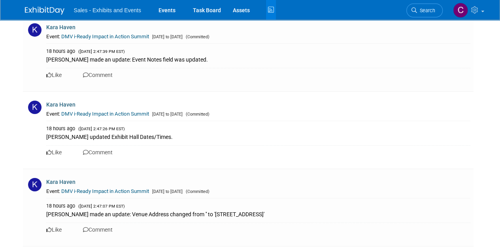
scroll to position [1557, 0]
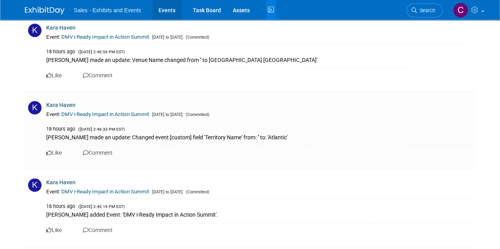
click at [158, 11] on link "Events" at bounding box center [166, 10] width 29 height 20
